Goal: Find specific page/section: Find specific page/section

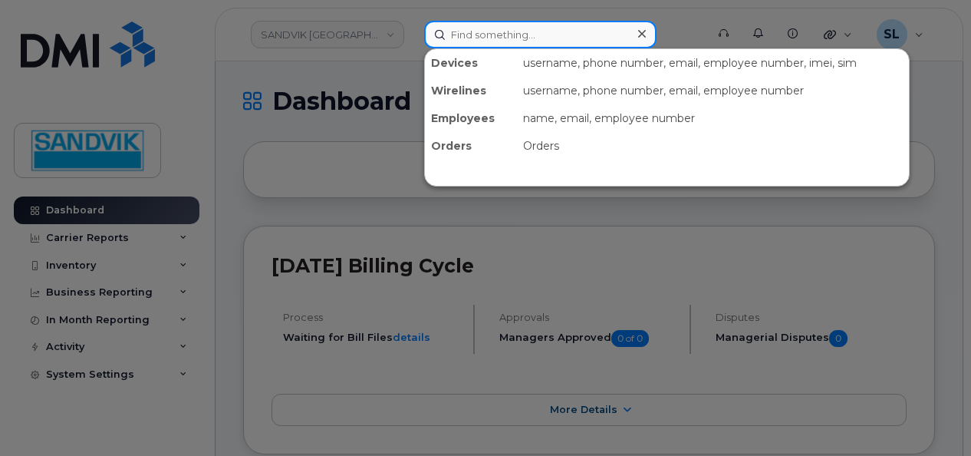
click at [480, 31] on input at bounding box center [540, 35] width 232 height 28
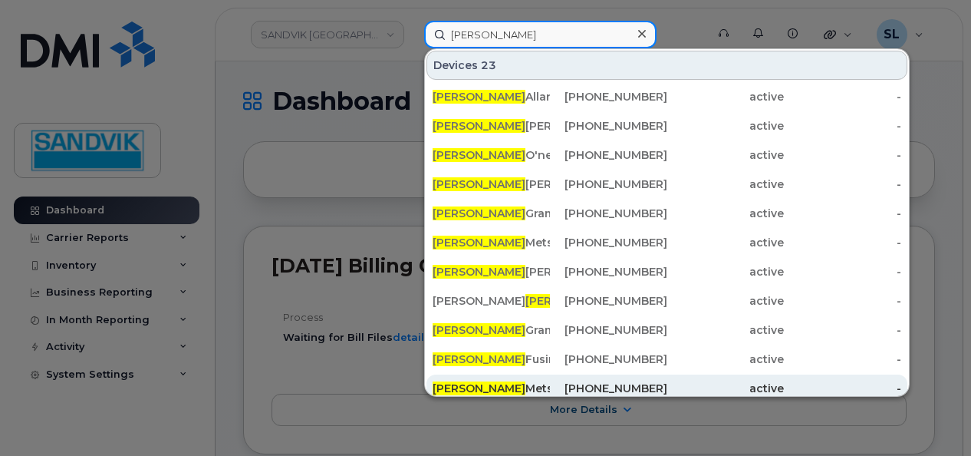
type input "[PERSON_NAME]"
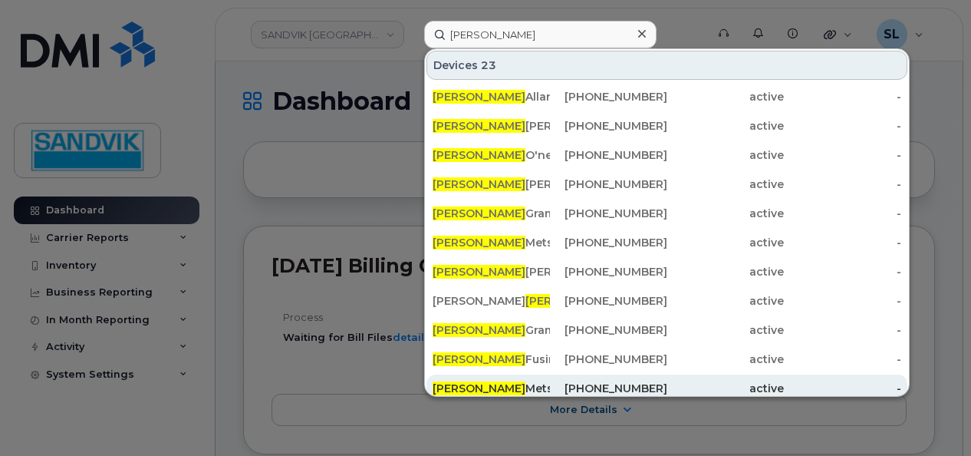
click at [585, 379] on div "780-271-7782" at bounding box center [608, 388] width 117 height 28
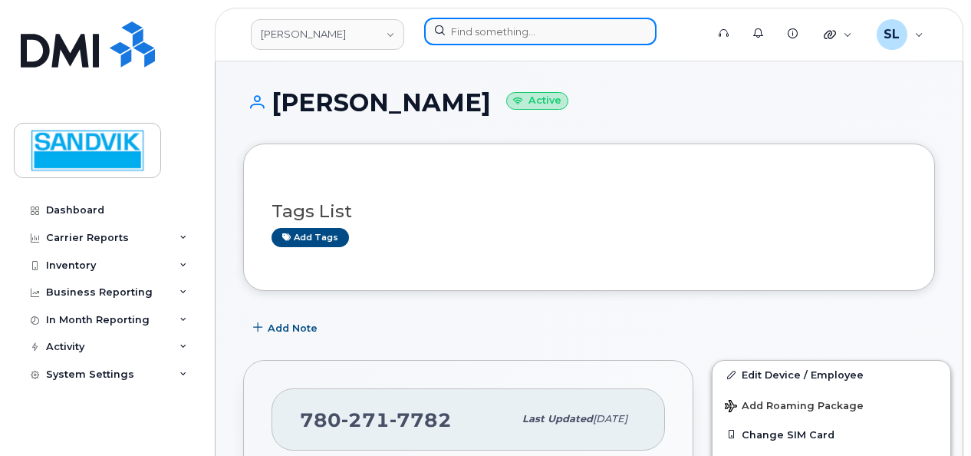
click at [514, 35] on input at bounding box center [540, 32] width 232 height 28
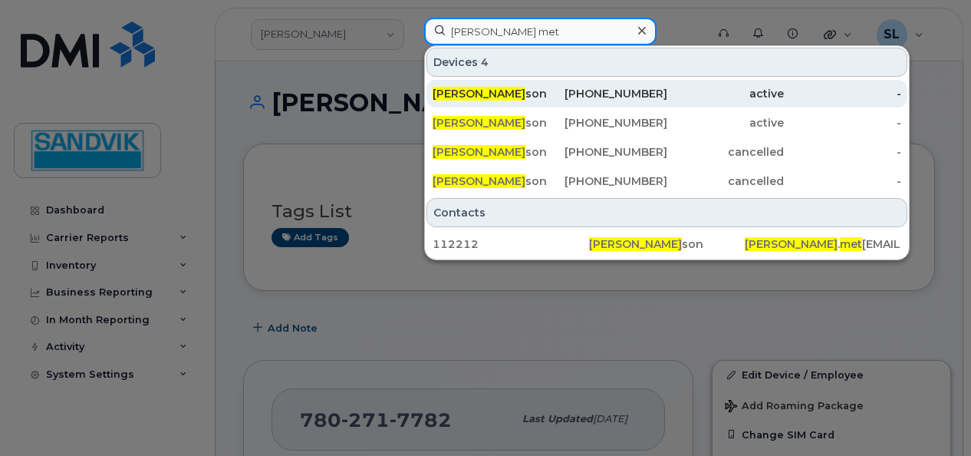
type input "ryan met"
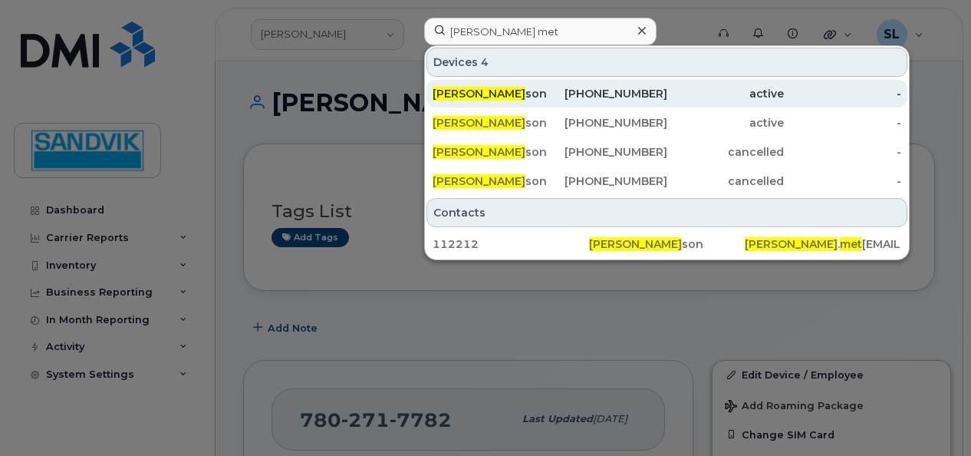
click at [504, 95] on div "Ryan Met son" at bounding box center [491, 93] width 117 height 15
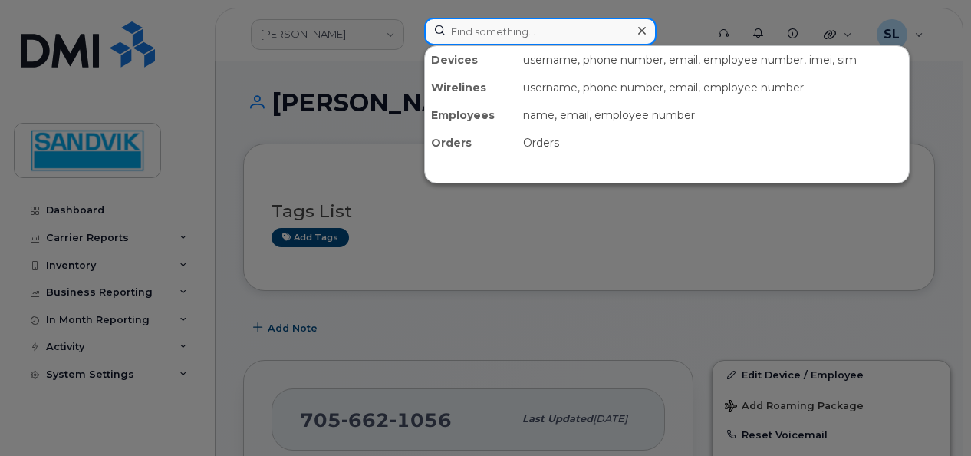
click at [556, 39] on input at bounding box center [540, 32] width 232 height 28
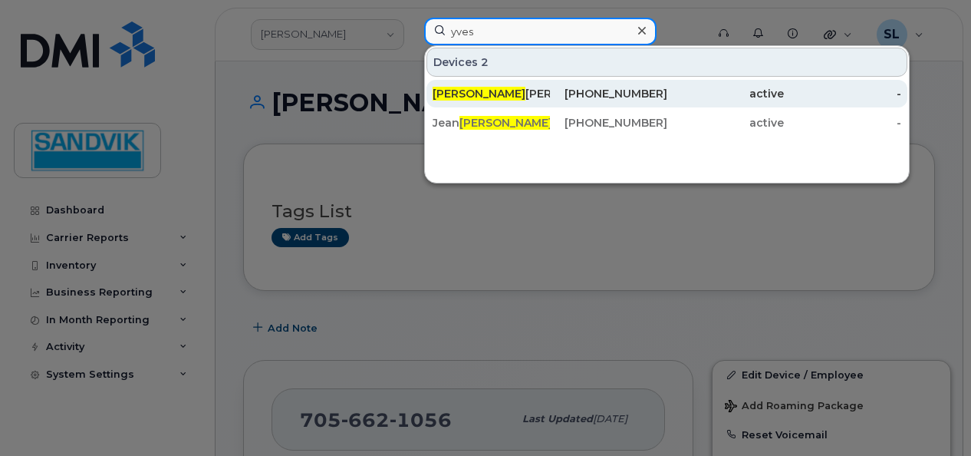
type input "yves"
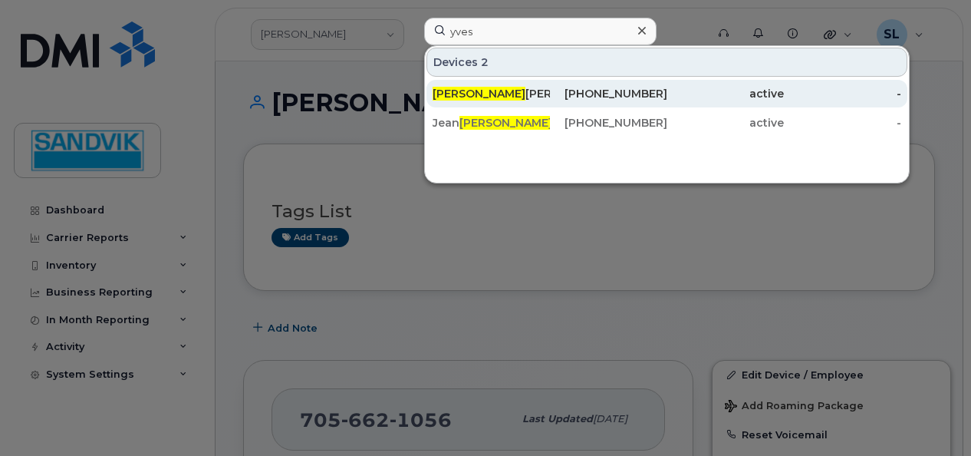
click at [542, 89] on div "[PERSON_NAME]" at bounding box center [491, 93] width 117 height 15
